Goal: Task Accomplishment & Management: Manage account settings

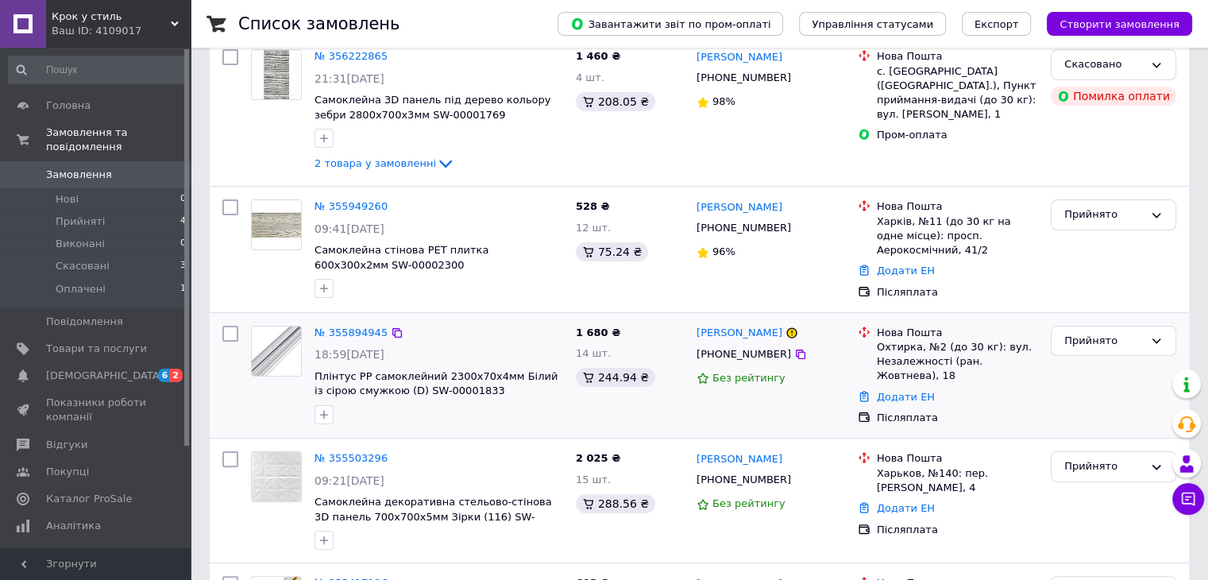
scroll to position [397, 0]
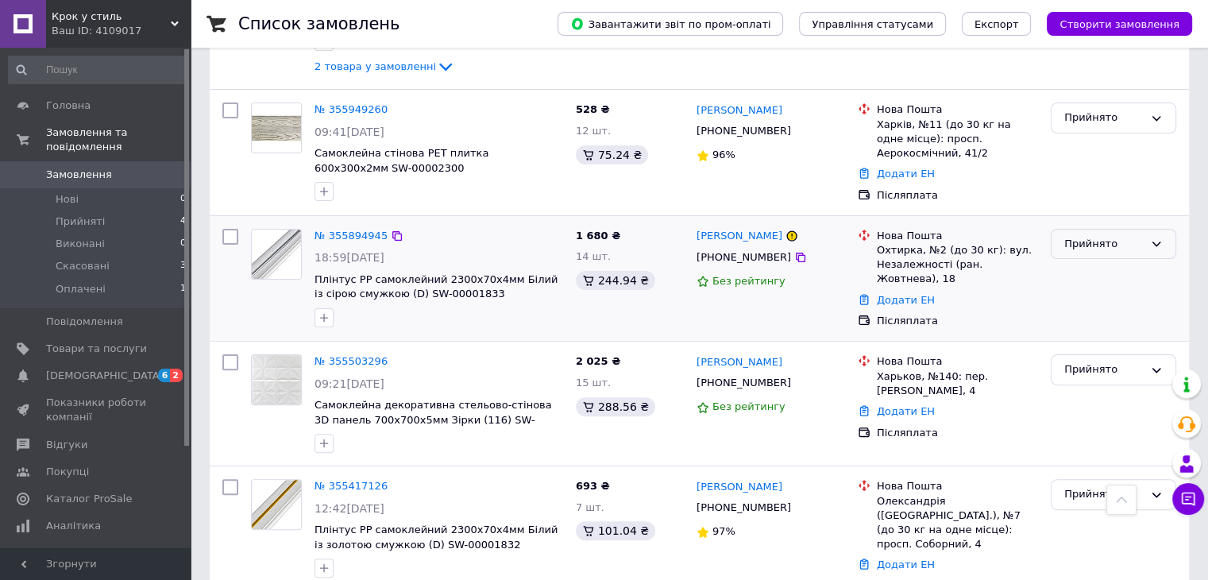
click at [1107, 253] on div "Прийнято" at bounding box center [1112, 244] width 125 height 31
click at [1102, 302] on li "Скасовано" at bounding box center [1113, 305] width 124 height 29
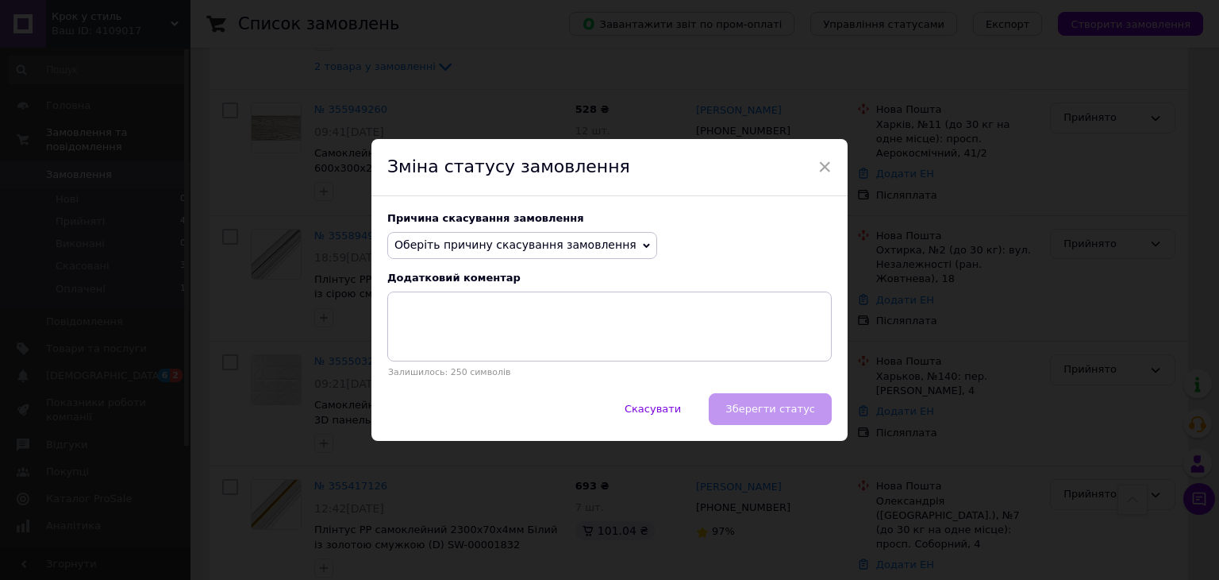
click at [572, 245] on span "Оберіть причину скасування замовлення" at bounding box center [516, 244] width 242 height 13
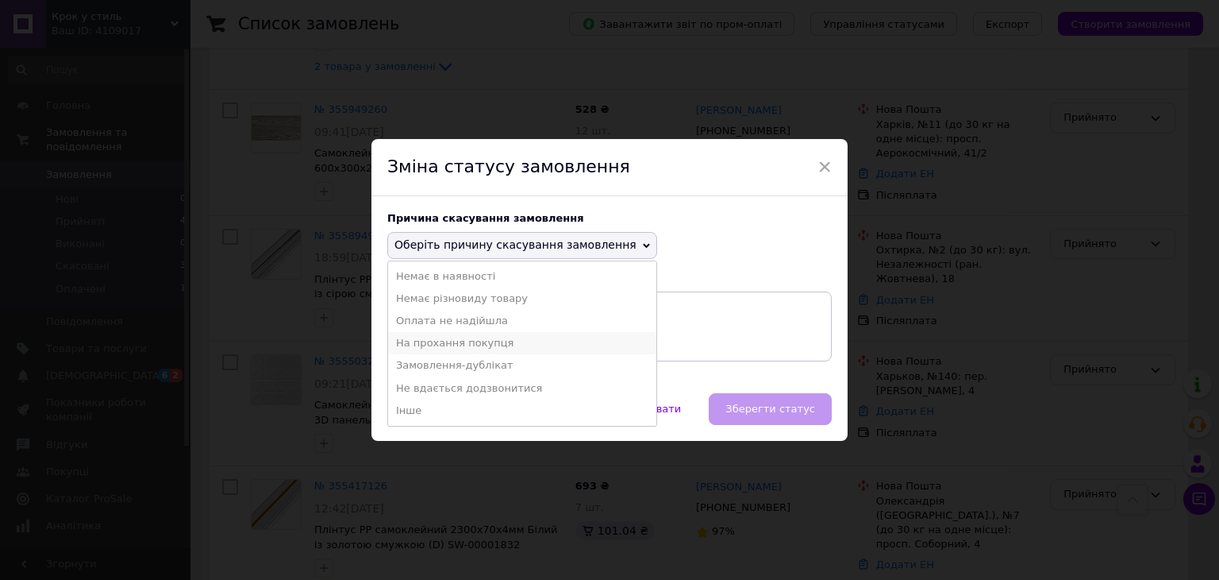
click at [484, 346] on li "На прохання покупця" at bounding box center [522, 343] width 268 height 22
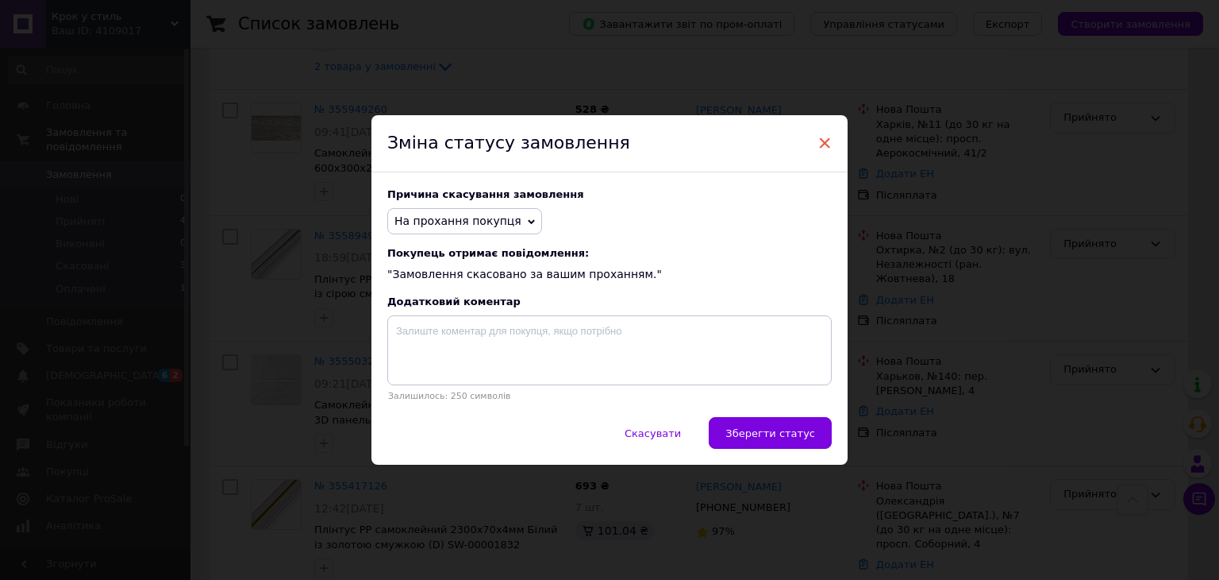
click at [823, 144] on span "×" at bounding box center [825, 142] width 14 height 27
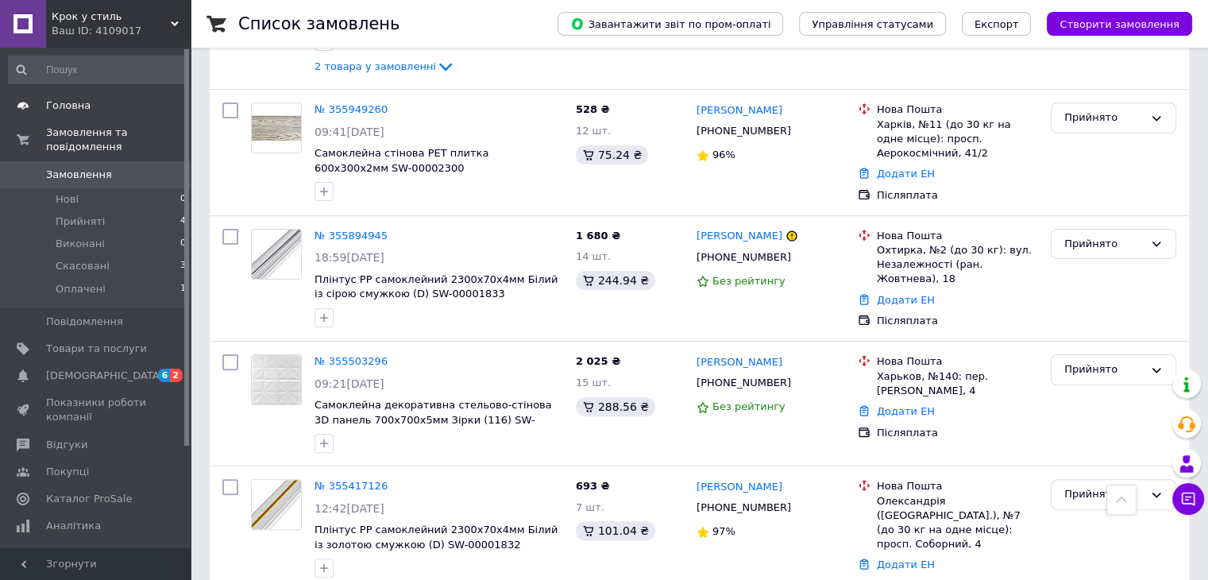
click at [55, 108] on span "Головна" at bounding box center [68, 105] width 44 height 14
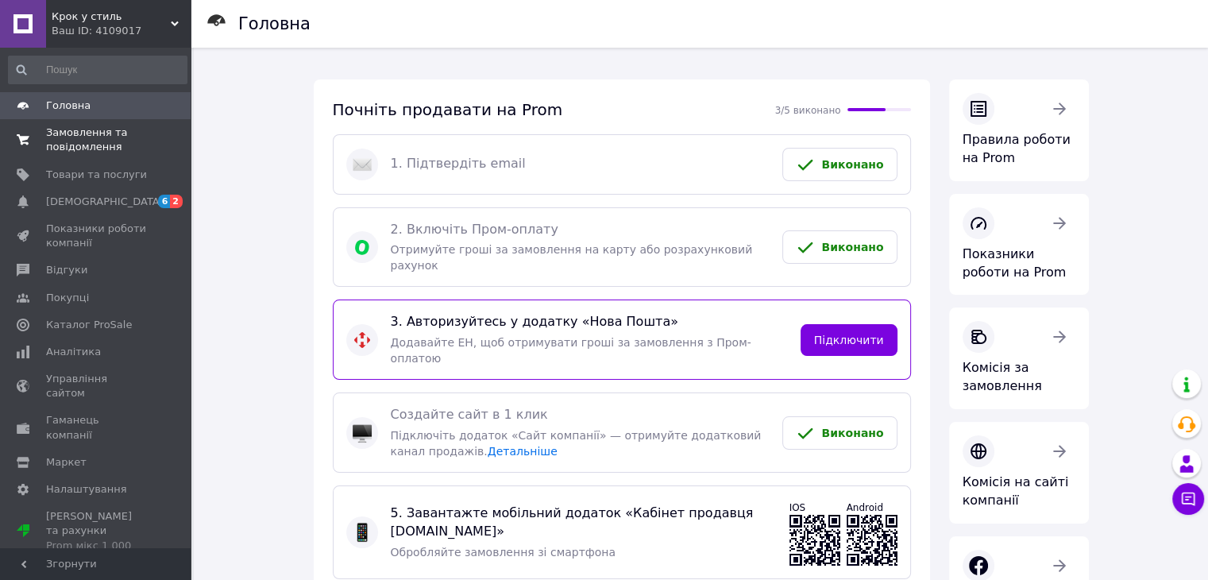
click at [109, 146] on span "Замовлення та повідомлення" at bounding box center [96, 139] width 101 height 29
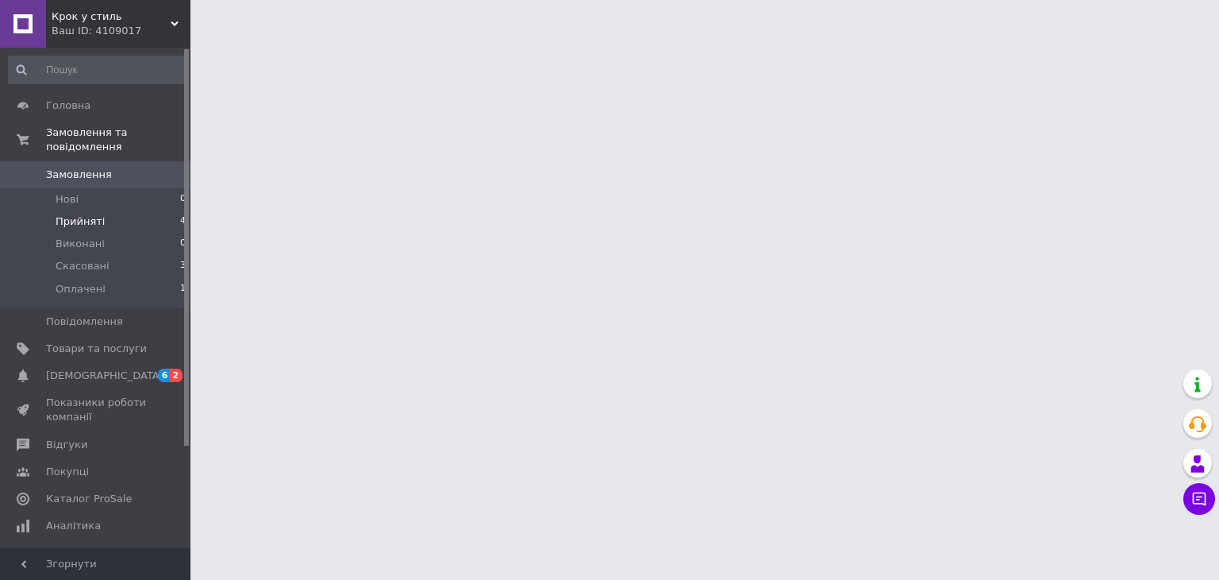
click at [118, 210] on li "Прийняті 4" at bounding box center [97, 221] width 195 height 22
click at [105, 210] on li "Прийняті 4" at bounding box center [97, 221] width 195 height 22
click at [114, 210] on li "Прийняті 4" at bounding box center [97, 221] width 195 height 22
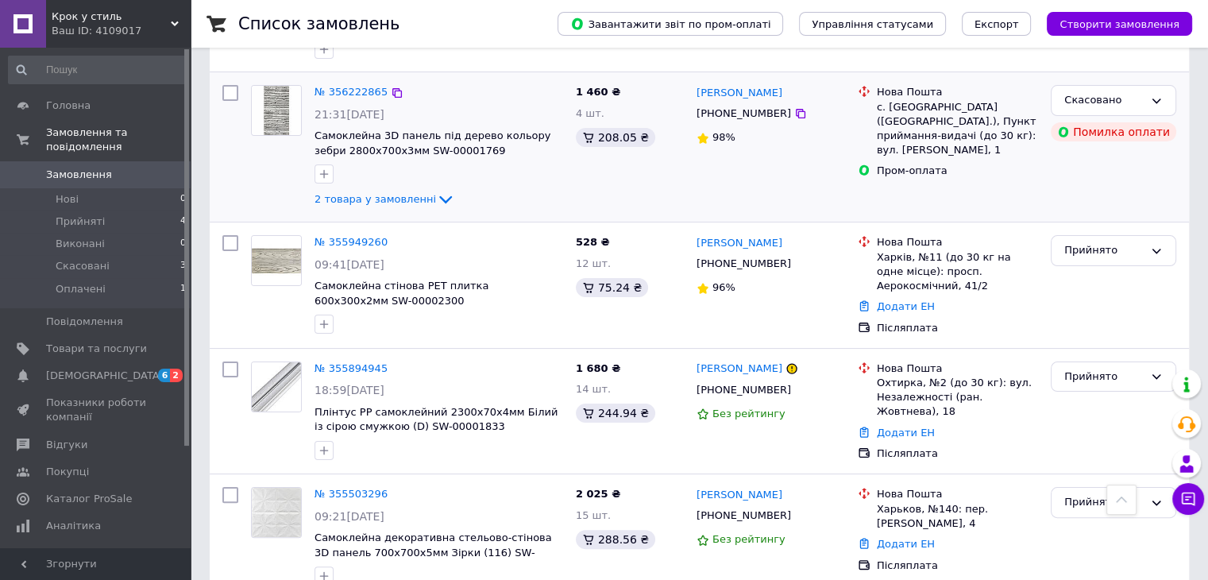
scroll to position [238, 0]
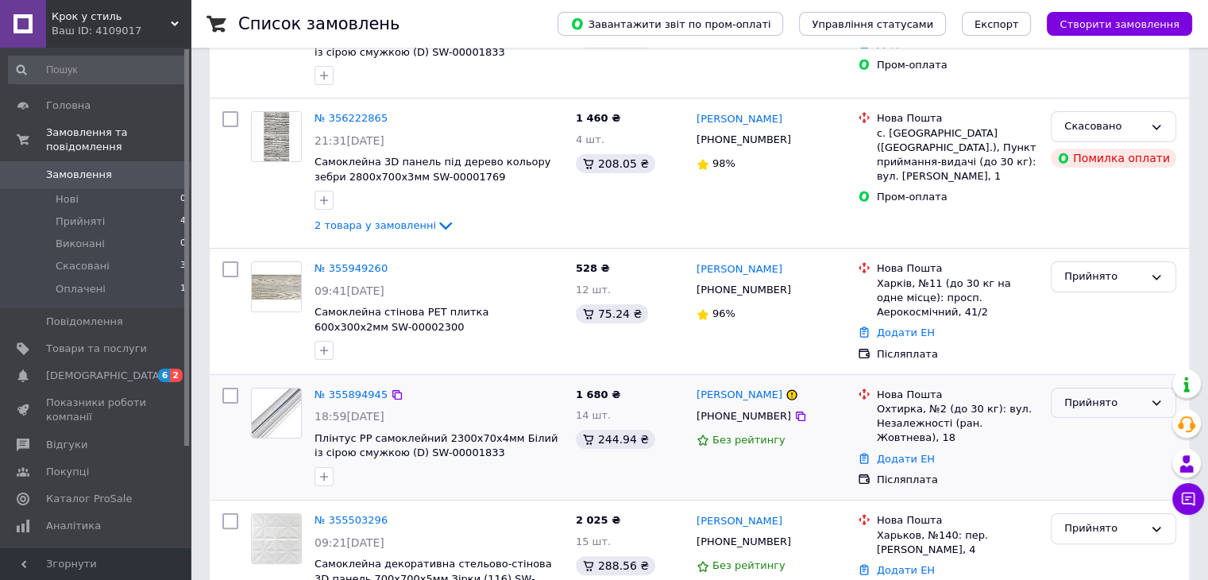
click at [1102, 409] on div "Прийнято" at bounding box center [1103, 403] width 79 height 17
click at [1099, 459] on li "Скасовано" at bounding box center [1113, 464] width 124 height 29
click at [1090, 407] on div "Прийнято" at bounding box center [1103, 403] width 79 height 17
click at [1065, 463] on li "Скасовано" at bounding box center [1113, 464] width 124 height 29
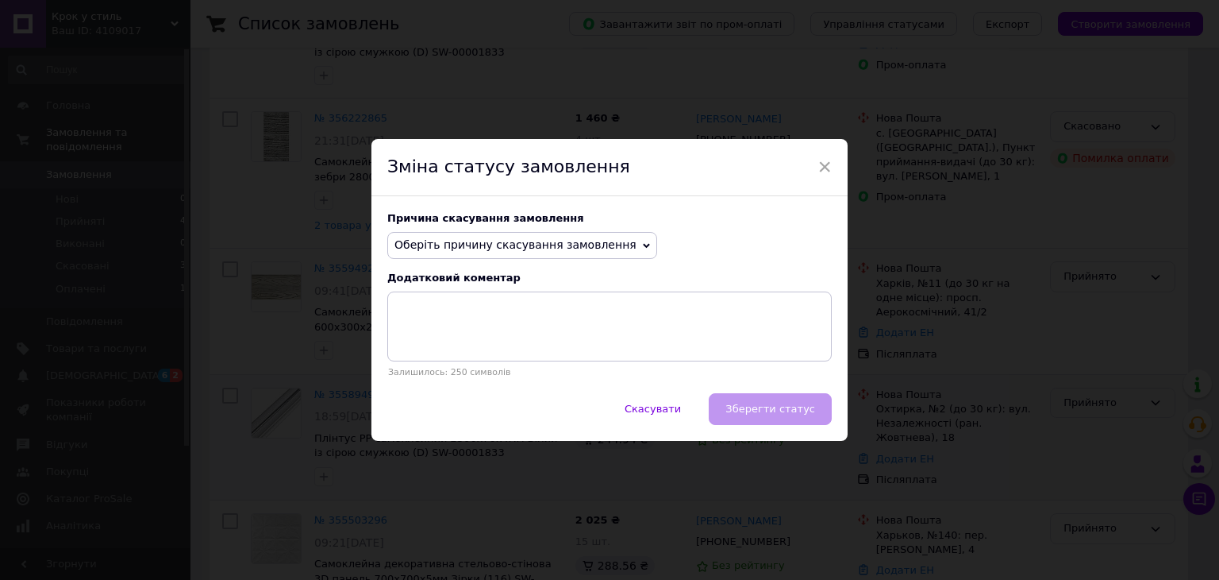
click at [643, 249] on icon at bounding box center [646, 245] width 7 height 7
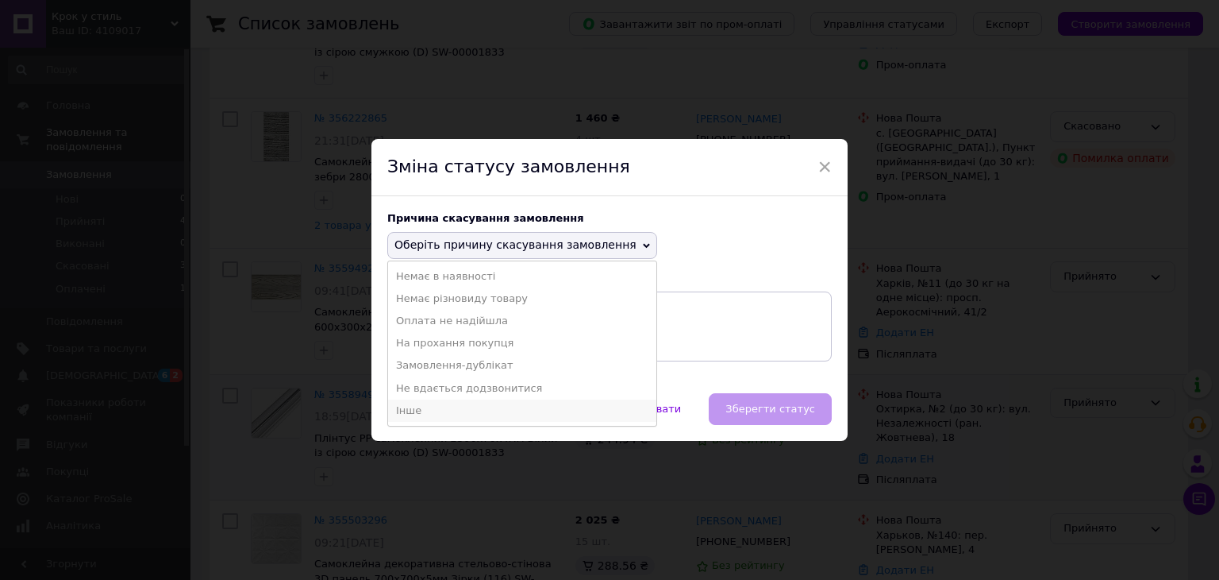
click at [516, 412] on li "Інше" at bounding box center [522, 410] width 268 height 22
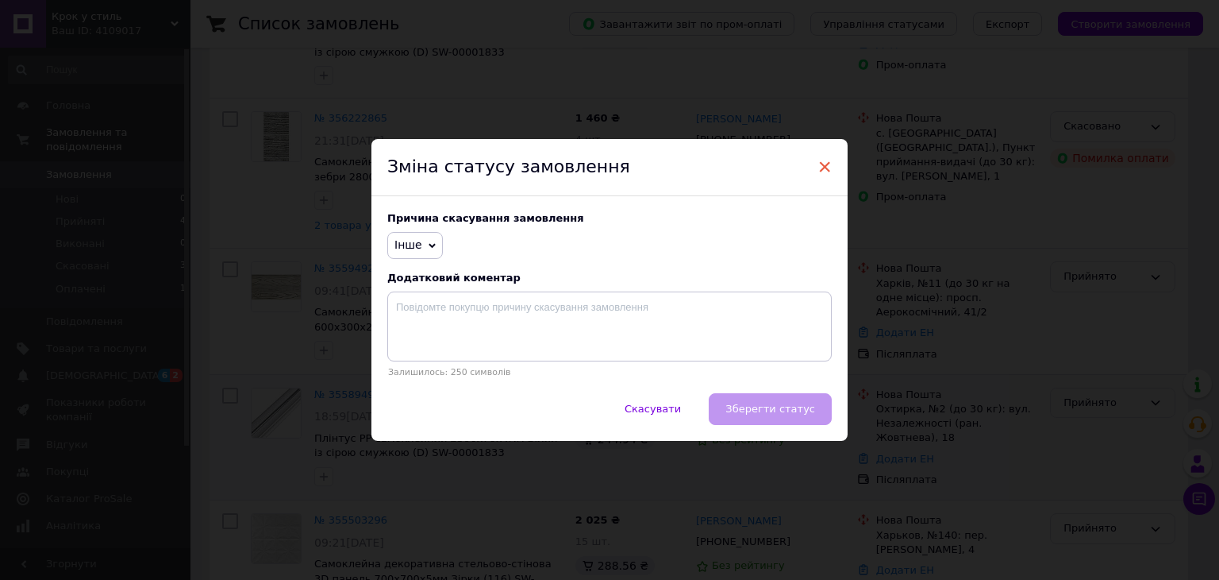
click at [819, 162] on span "×" at bounding box center [825, 166] width 14 height 27
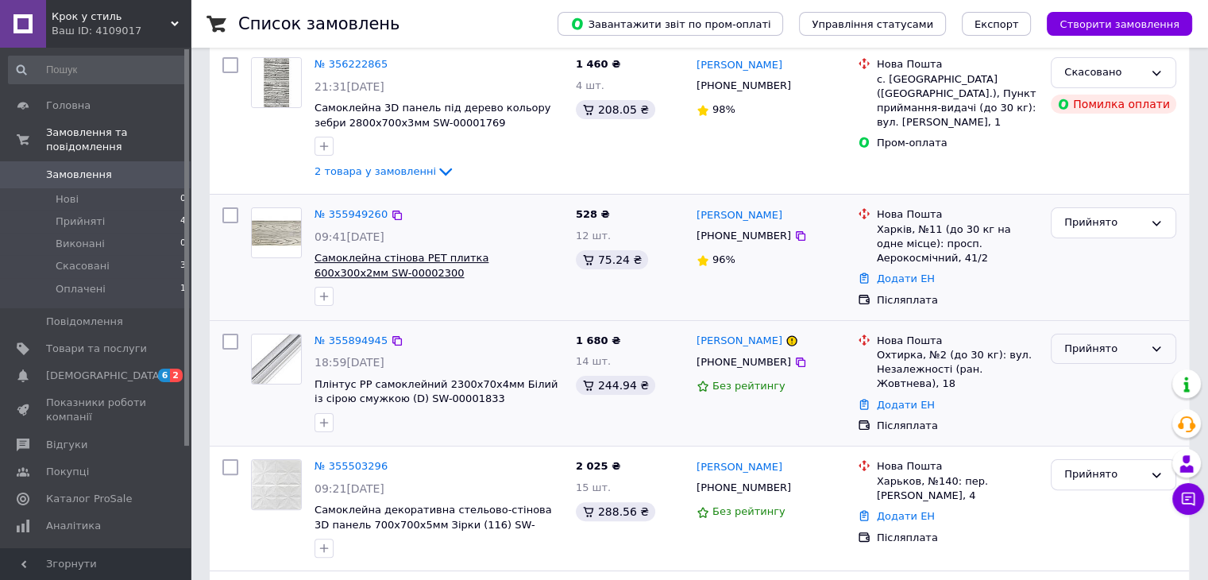
scroll to position [397, 0]
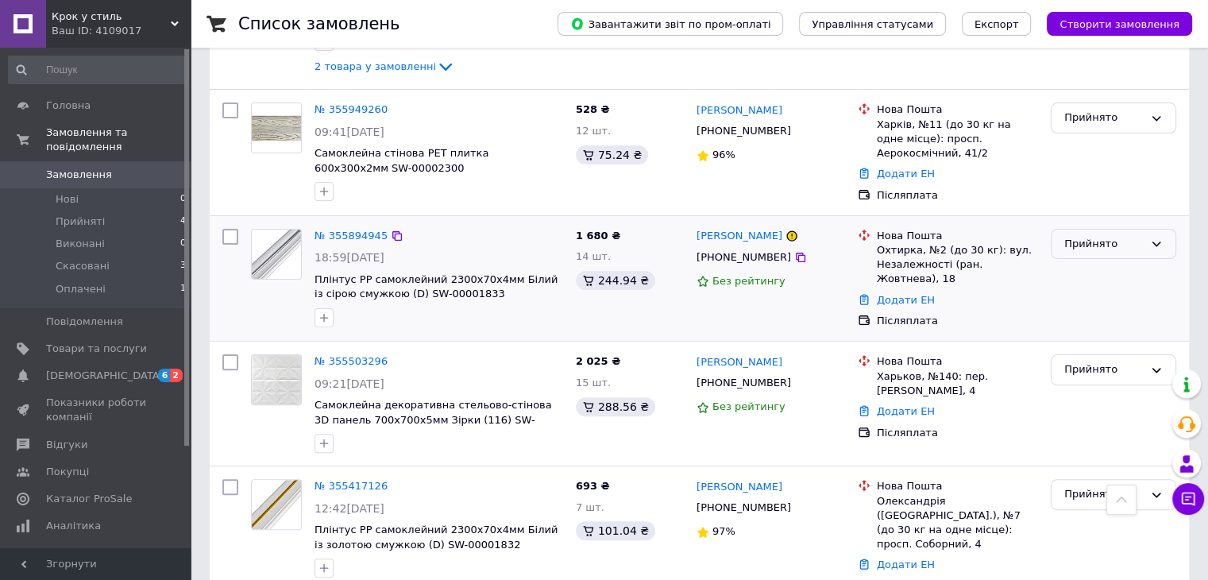
click at [1104, 255] on div "Прийнято" at bounding box center [1112, 244] width 125 height 31
click at [1108, 310] on li "Скасовано" at bounding box center [1113, 305] width 124 height 29
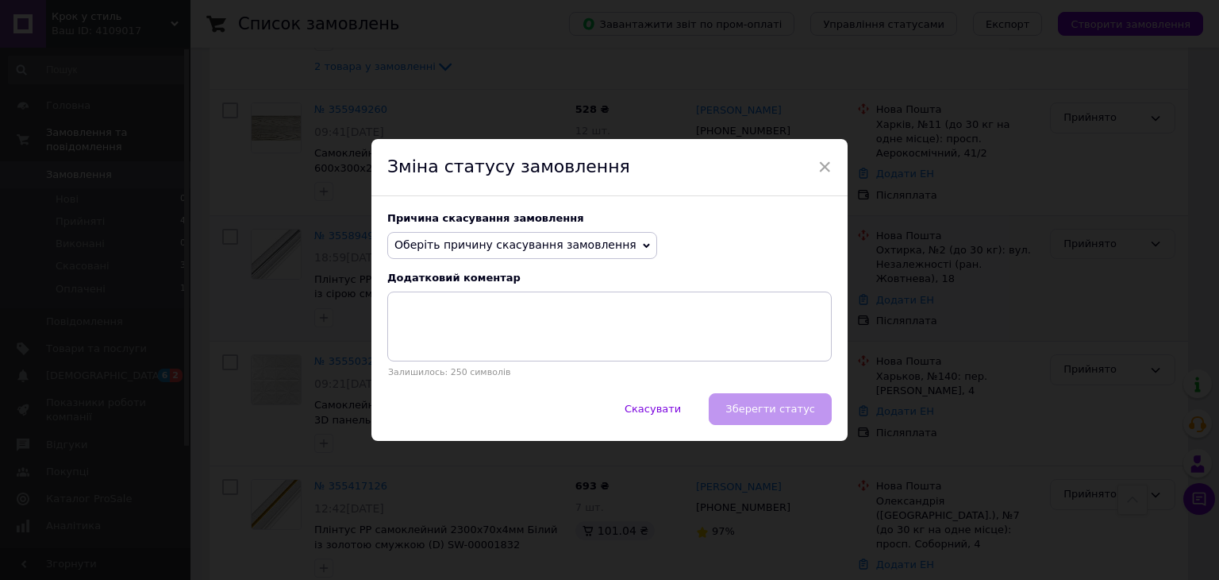
click at [537, 245] on span "Оберіть причину скасування замовлення" at bounding box center [516, 244] width 242 height 13
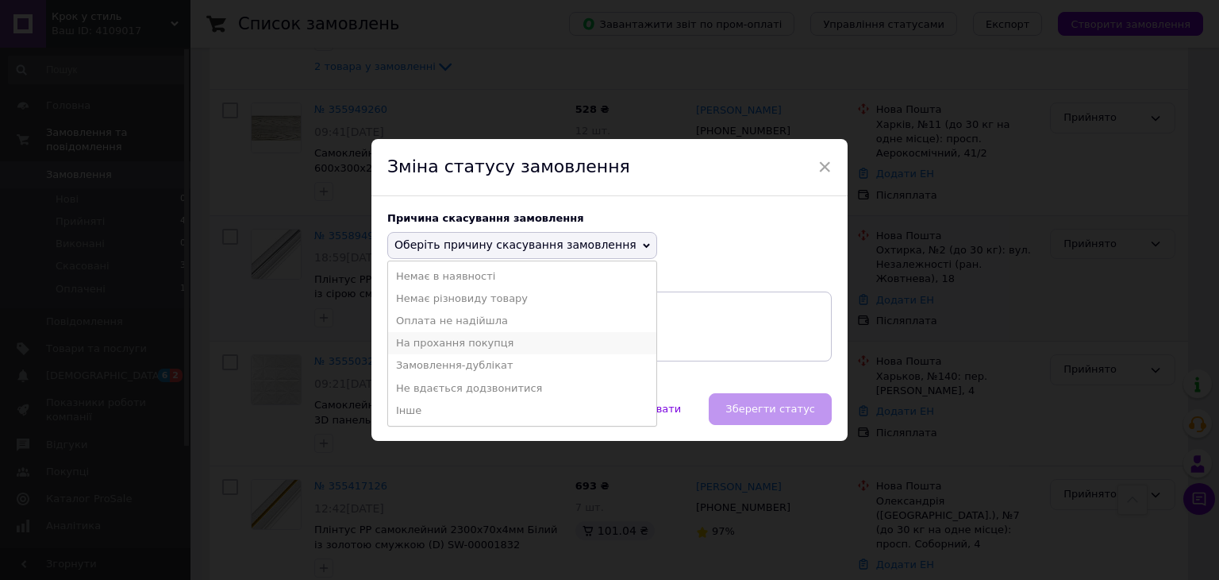
click at [483, 347] on li "На прохання покупця" at bounding box center [522, 343] width 268 height 22
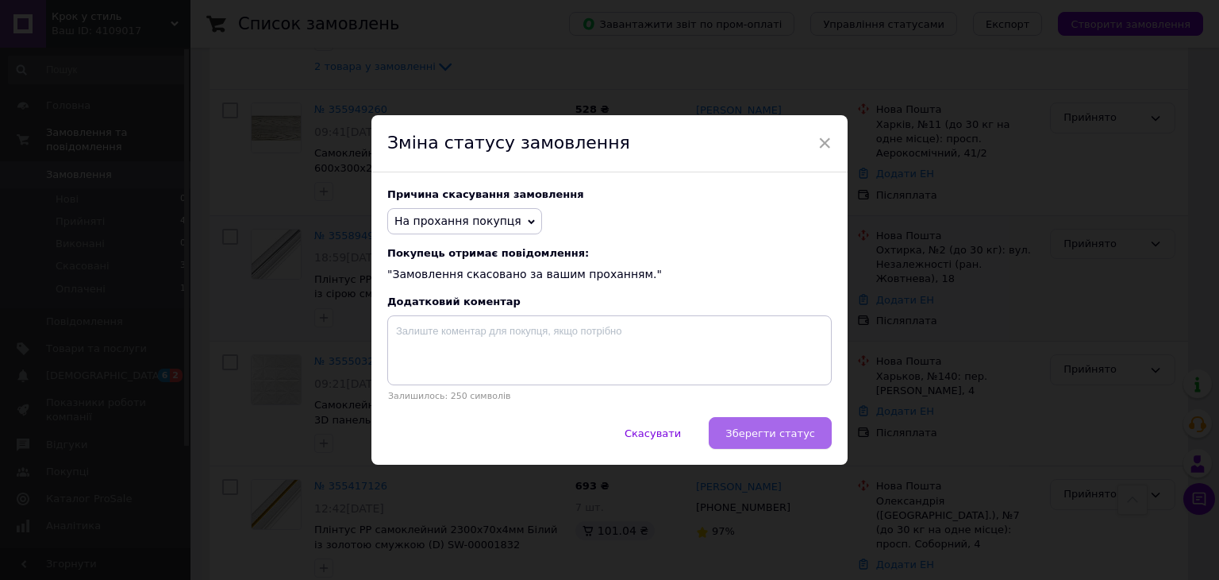
click at [746, 436] on span "Зберегти статус" at bounding box center [771, 433] width 90 height 12
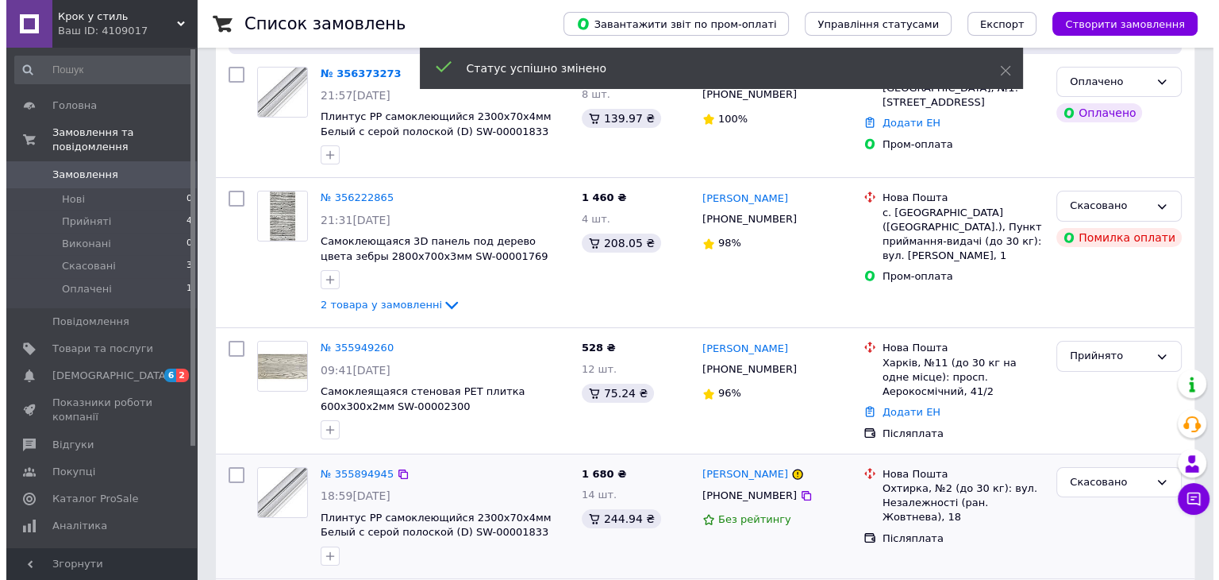
scroll to position [0, 0]
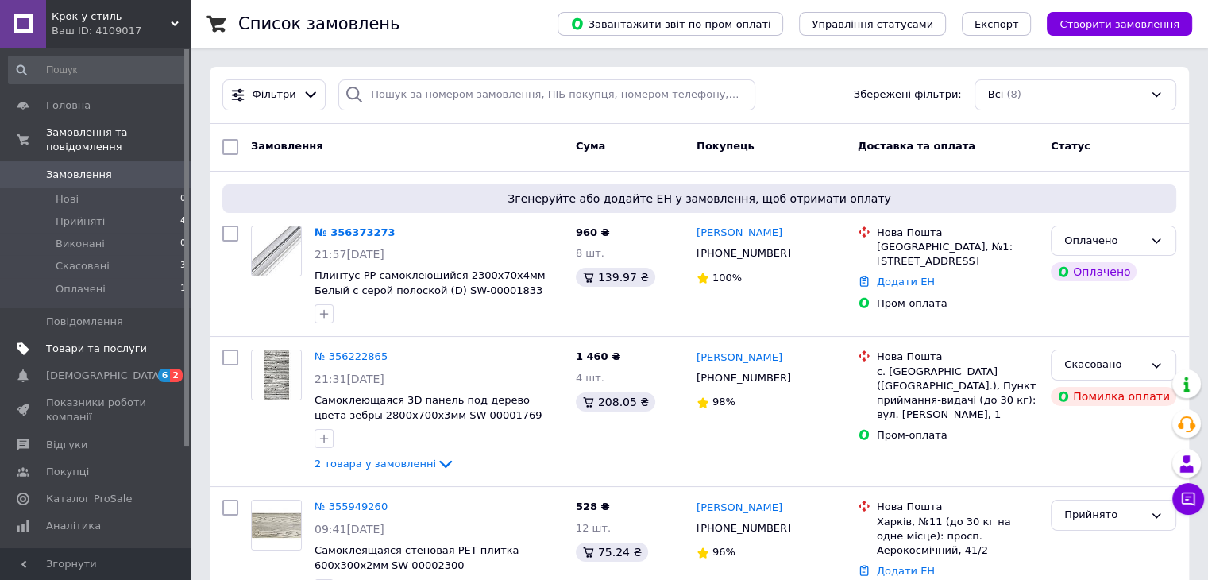
click at [86, 341] on span "Товари та послуги" at bounding box center [96, 348] width 101 height 14
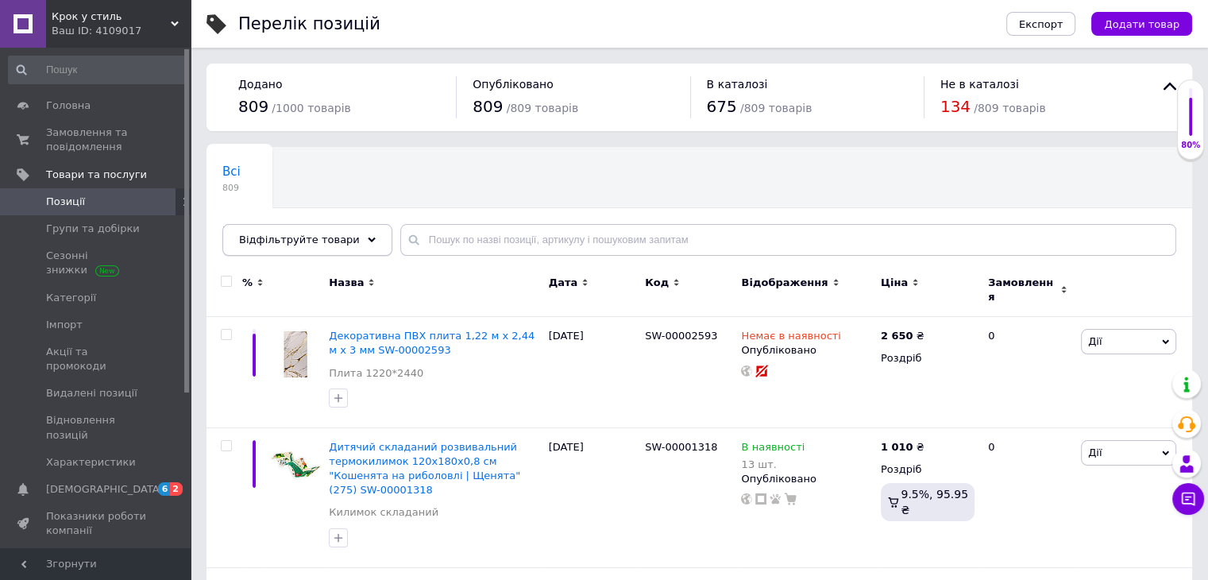
click at [326, 241] on span "Відфільтруйте товари" at bounding box center [299, 239] width 121 height 12
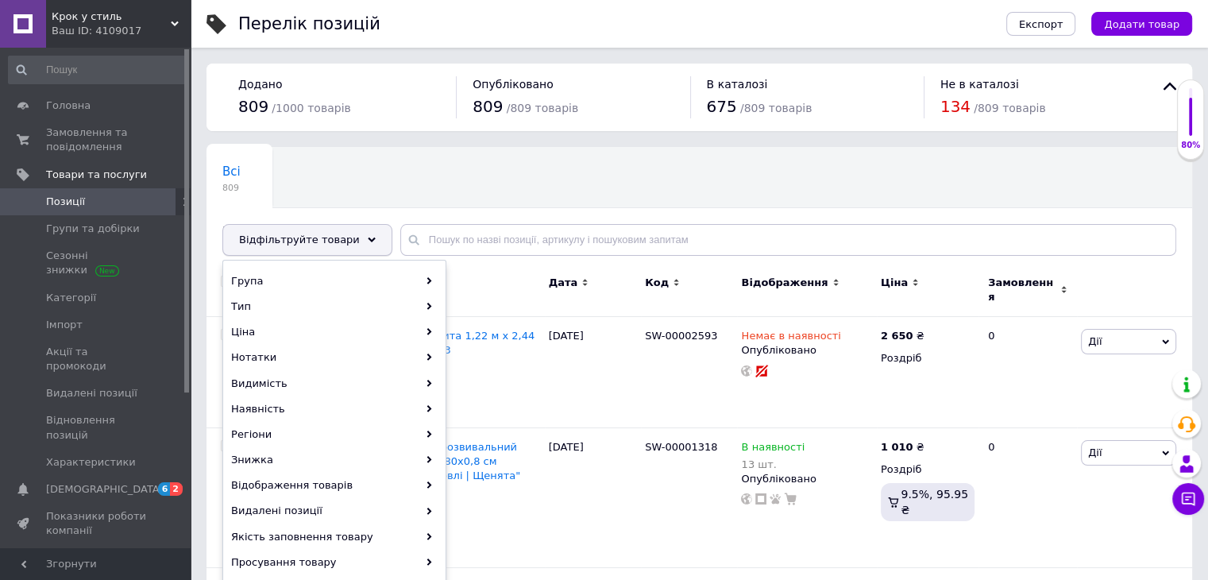
click at [326, 241] on span "Відфільтруйте товари" at bounding box center [299, 239] width 121 height 12
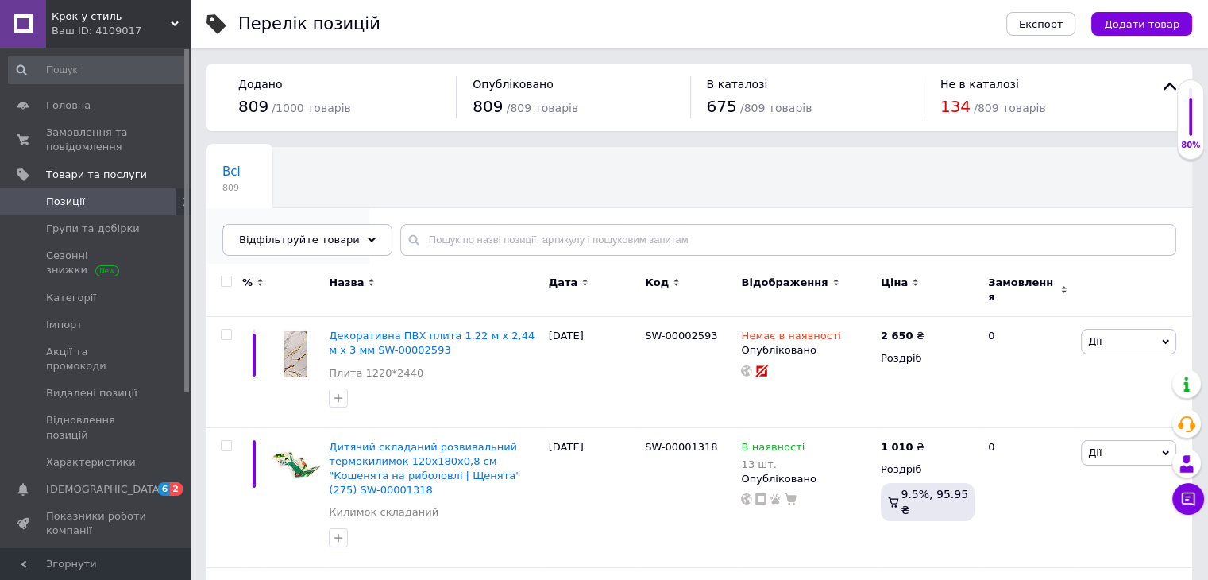
click at [308, 242] on span "132" at bounding box center [279, 248] width 115 height 12
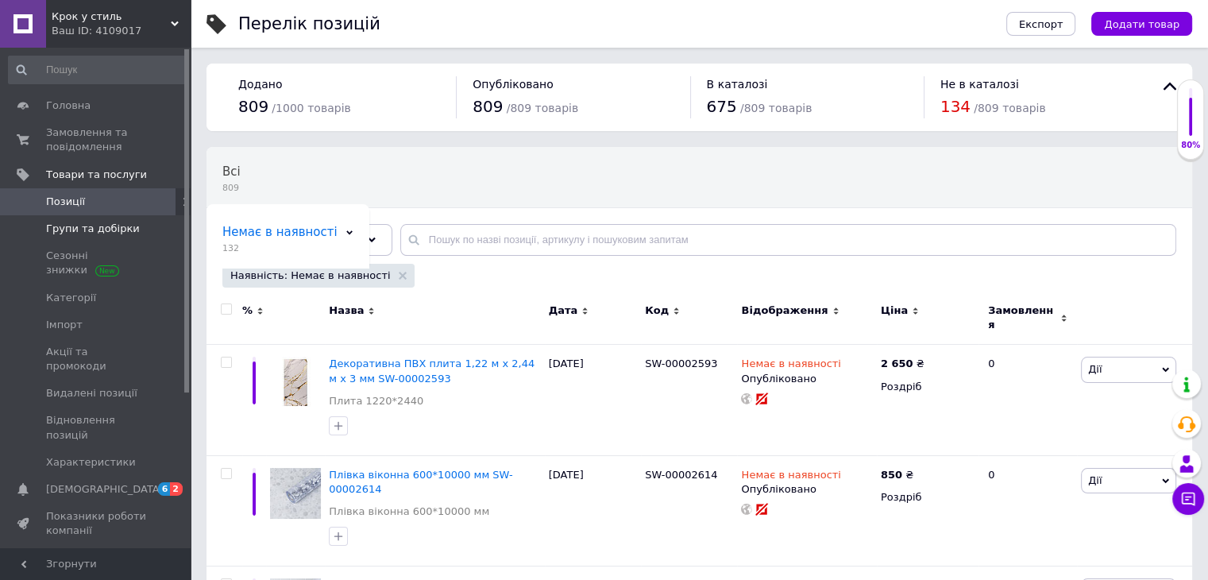
click at [99, 235] on span "Групи та добірки" at bounding box center [93, 229] width 94 height 14
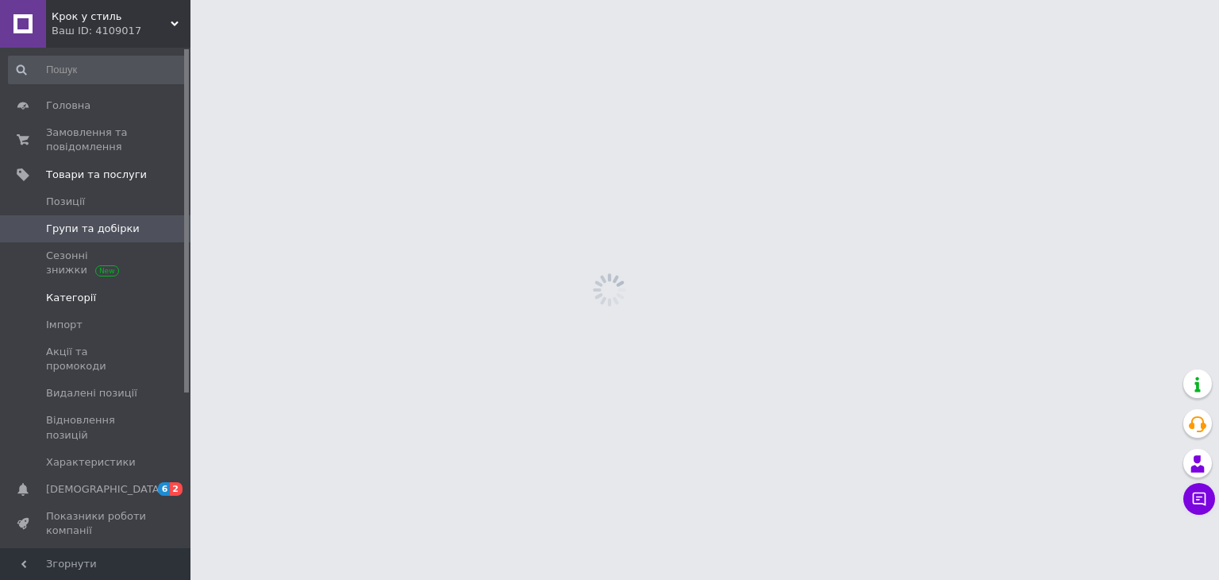
click at [94, 293] on span "Категорії" at bounding box center [96, 298] width 101 height 14
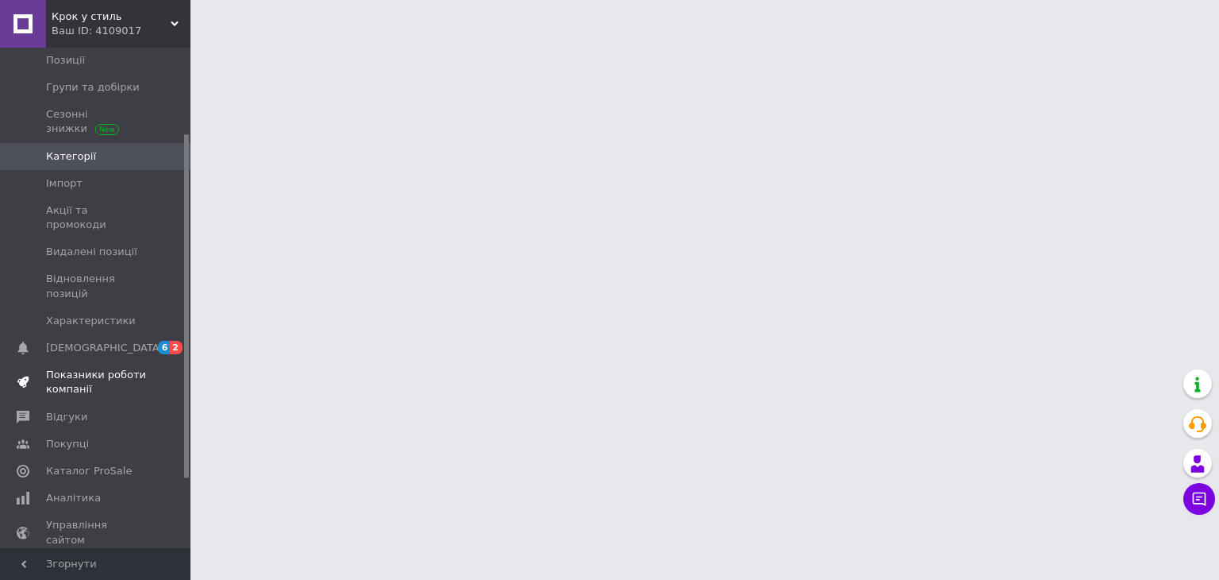
scroll to position [225, 0]
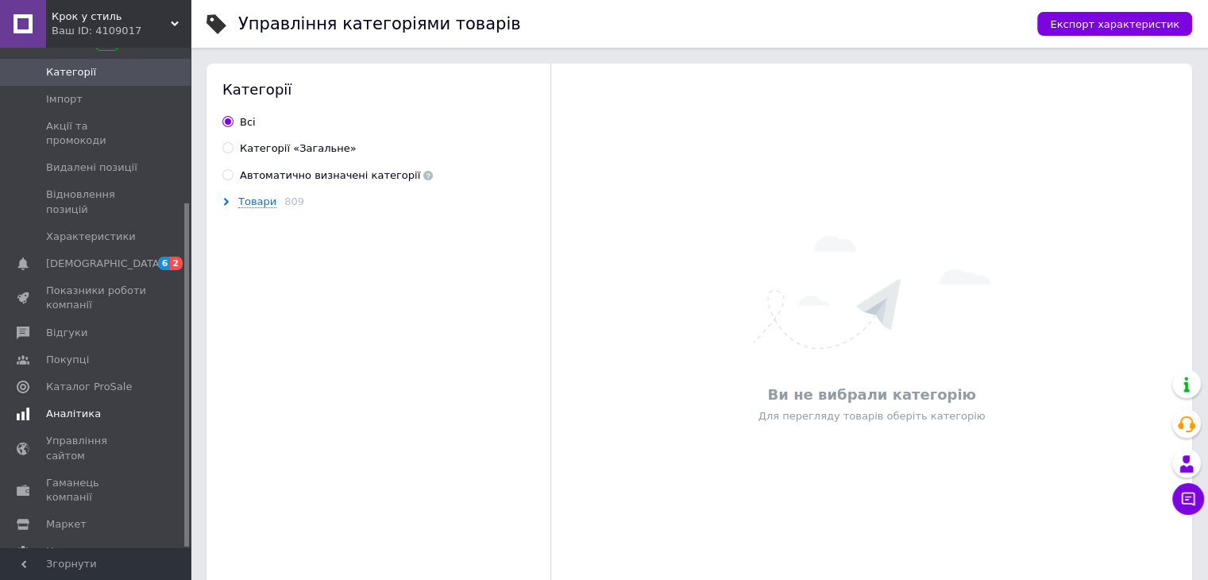
click at [98, 406] on span "Аналітика" at bounding box center [96, 413] width 101 height 14
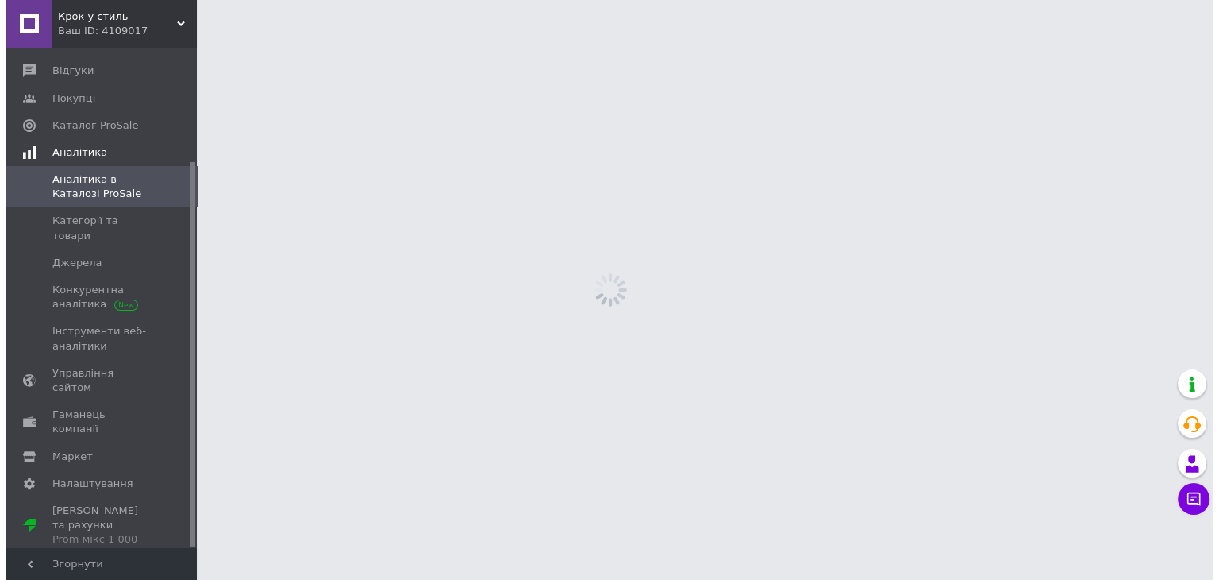
scroll to position [146, 0]
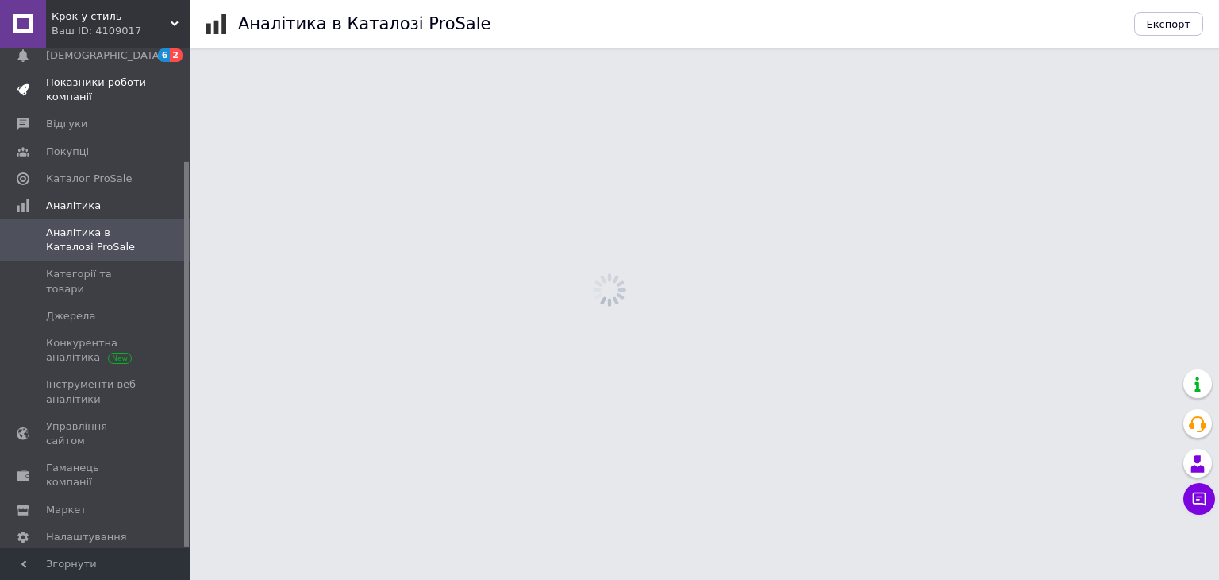
click at [101, 179] on span "Каталог ProSale" at bounding box center [89, 178] width 86 height 14
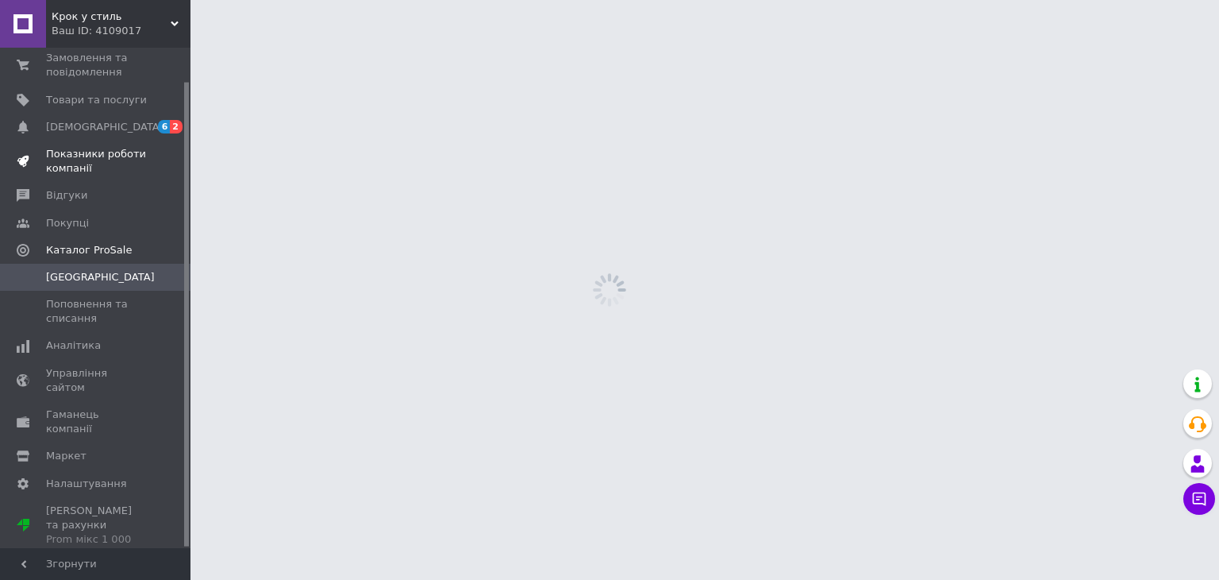
scroll to position [36, 0]
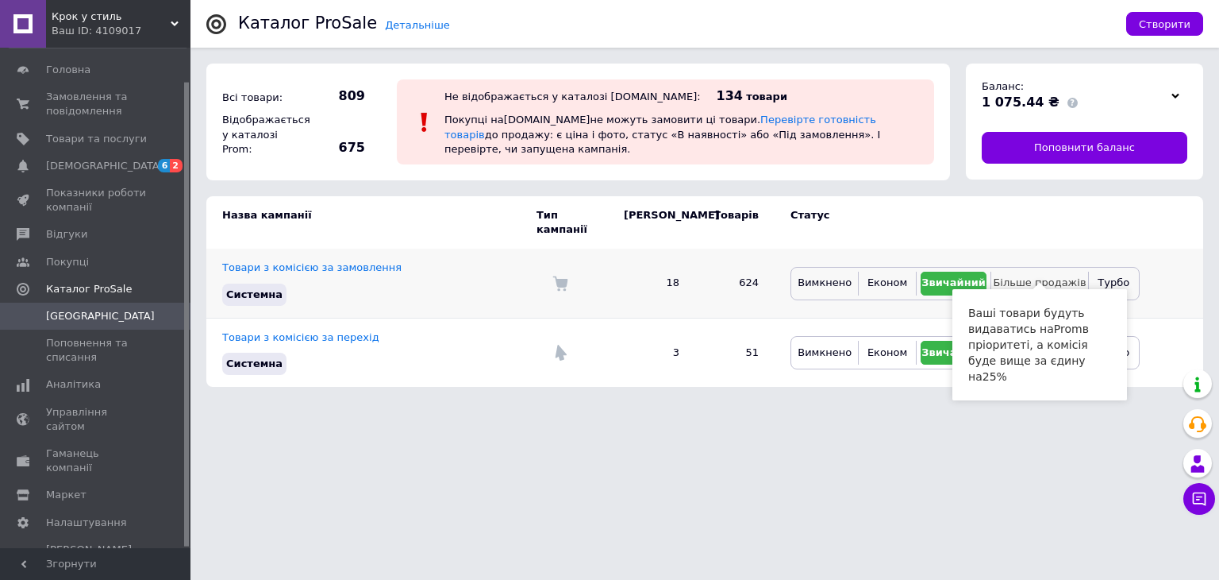
click at [1023, 276] on span "Більше продажів" at bounding box center [1039, 282] width 93 height 12
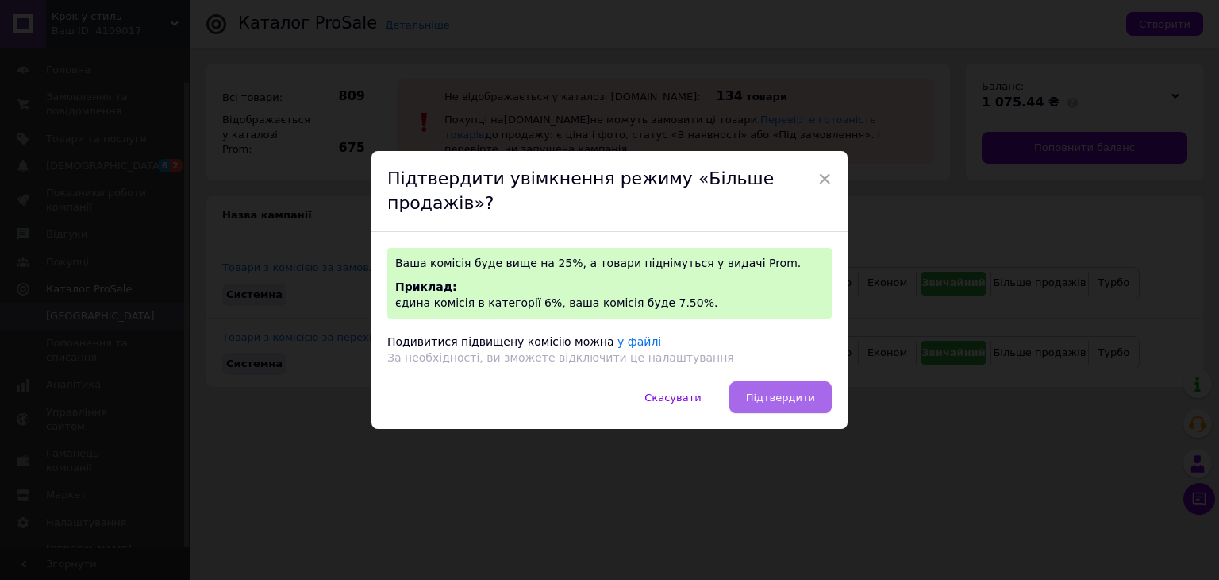
click at [769, 398] on span "Підтвердити" at bounding box center [780, 397] width 69 height 12
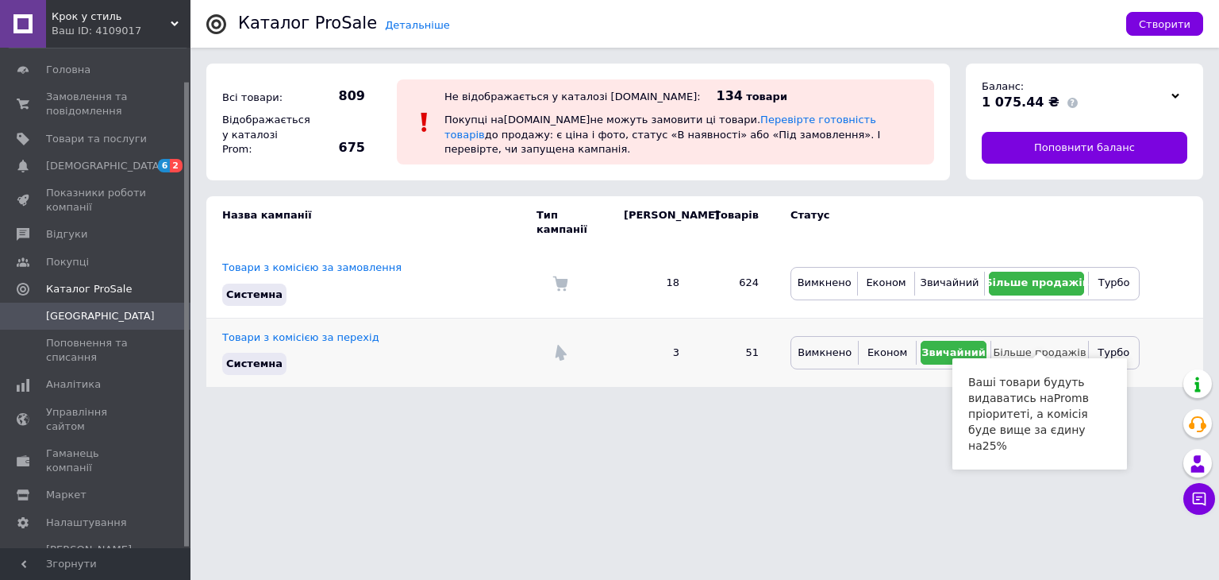
click at [1059, 346] on span "Більше продажів" at bounding box center [1039, 352] width 93 height 12
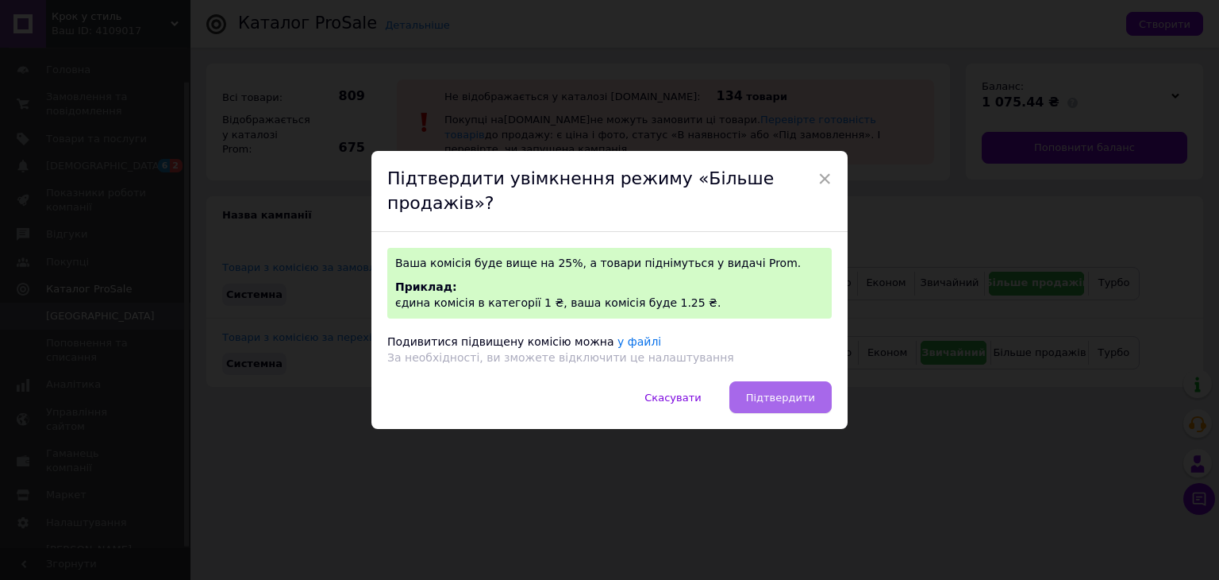
click at [816, 394] on button "Підтвердити" at bounding box center [781, 397] width 102 height 32
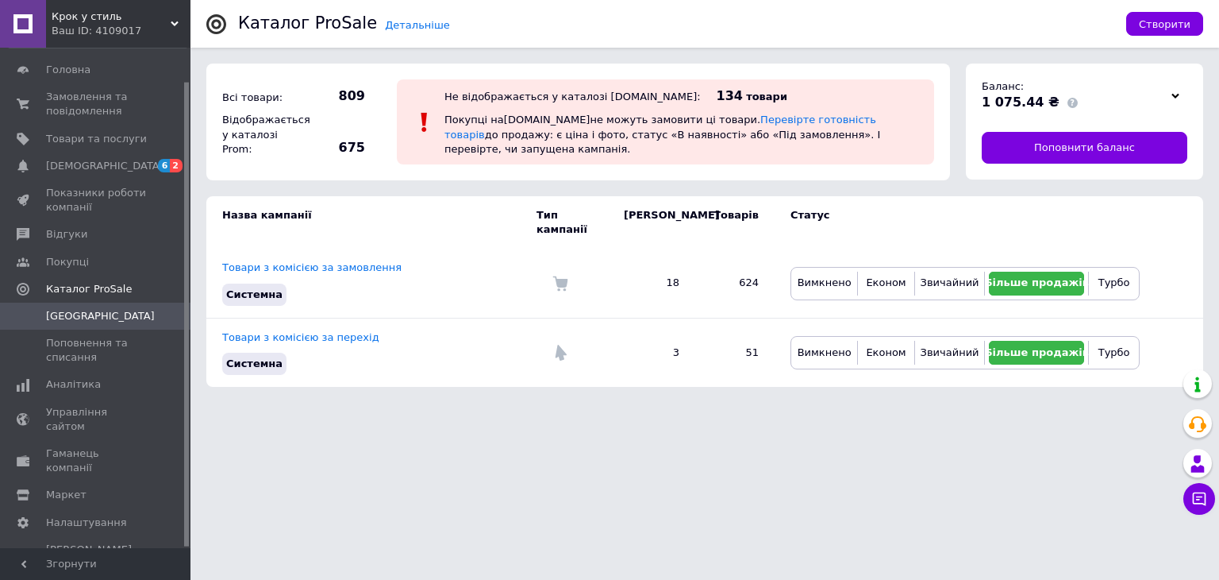
click at [1173, 98] on icon at bounding box center [1176, 96] width 8 height 8
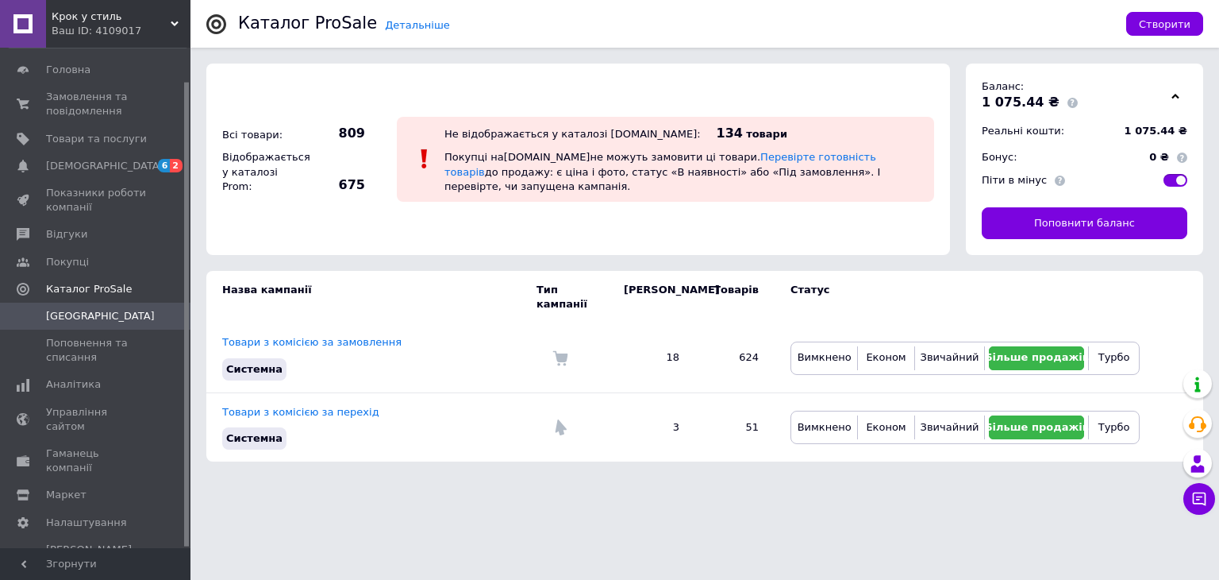
click at [1183, 158] on span at bounding box center [1182, 157] width 10 height 10
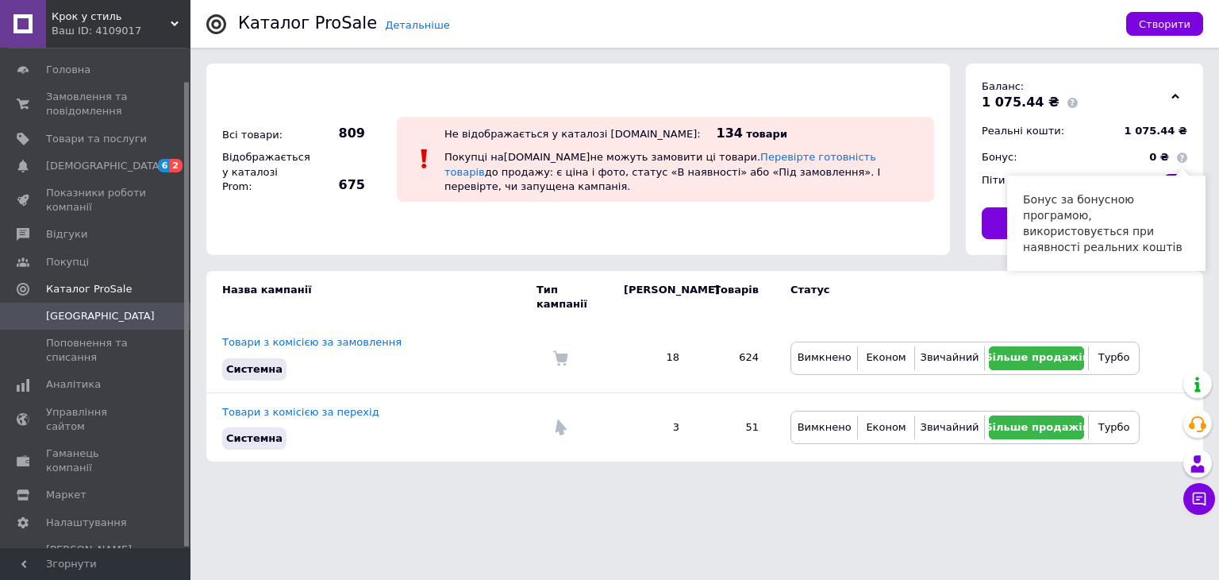
click at [1183, 158] on span at bounding box center [1182, 157] width 10 height 10
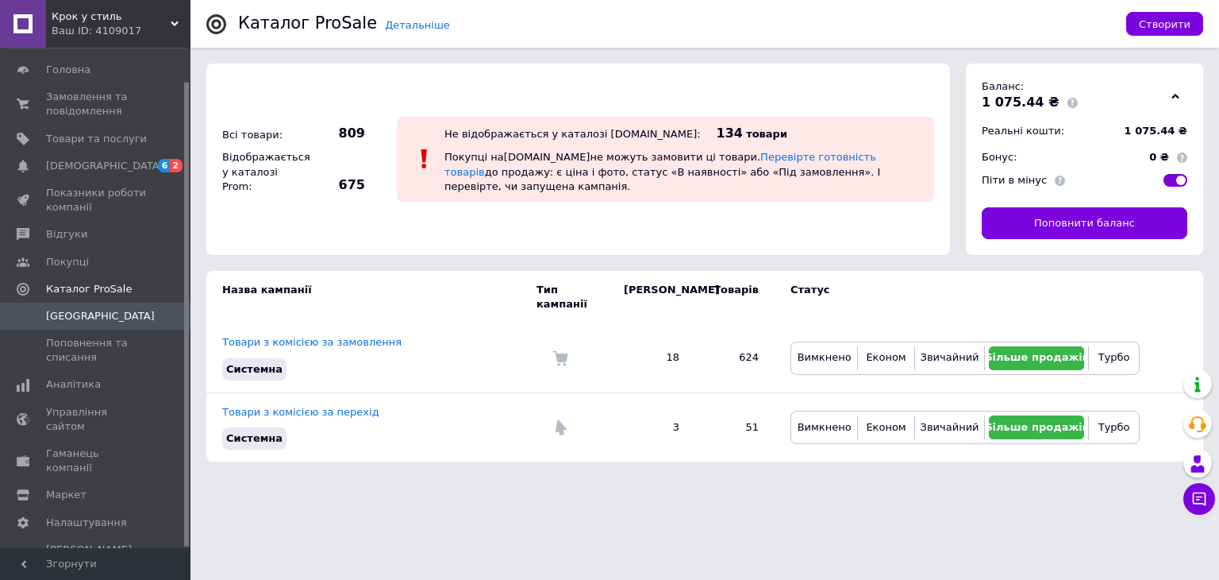
click at [1181, 100] on div at bounding box center [1176, 95] width 24 height 22
